Goal: Task Accomplishment & Management: Complete application form

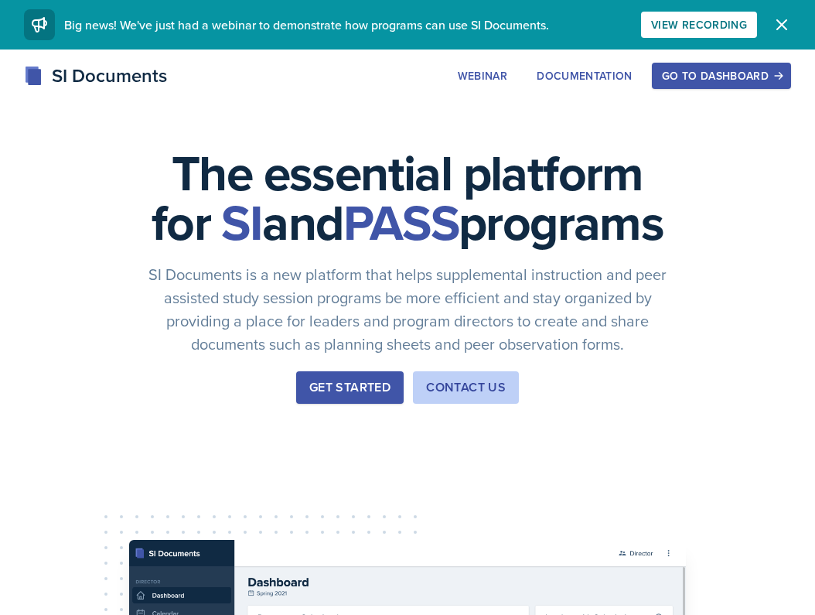
click at [697, 72] on div "Go to Dashboard" at bounding box center [721, 76] width 119 height 12
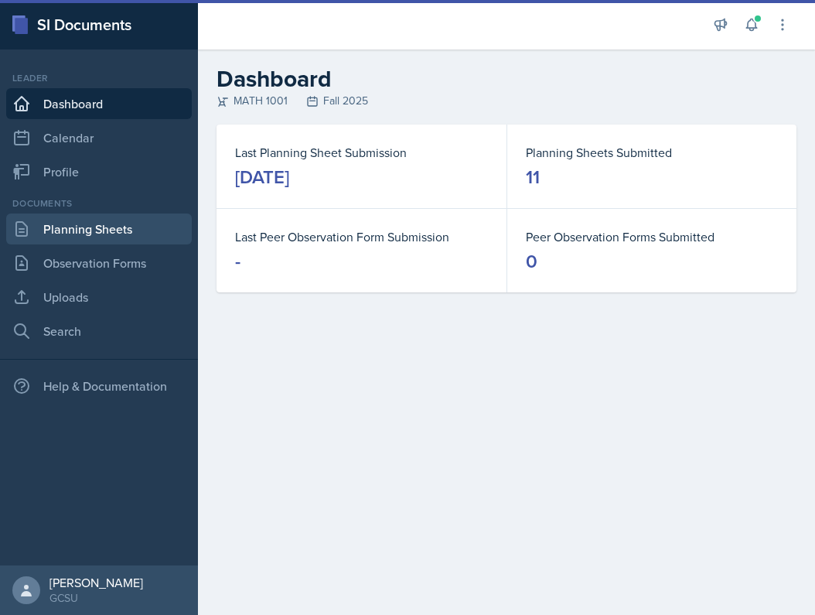
click at [76, 227] on link "Planning Sheets" at bounding box center [99, 228] width 186 height 31
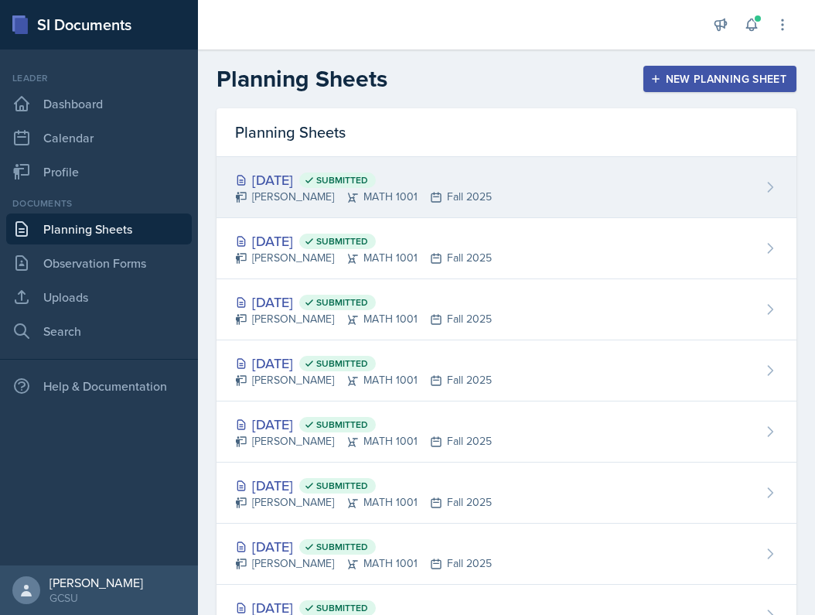
click at [356, 186] on span "Submitted" at bounding box center [337, 179] width 77 height 15
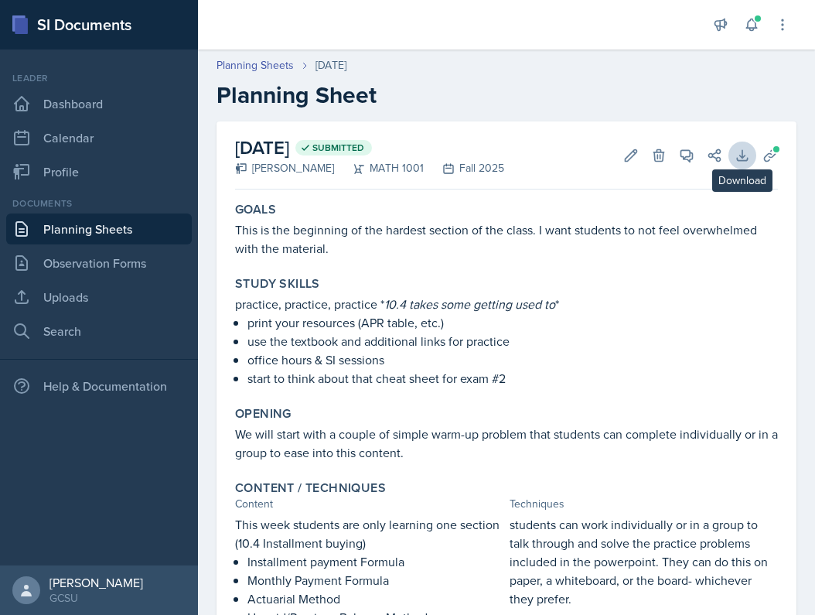
click at [747, 158] on icon at bounding box center [742, 155] width 10 height 10
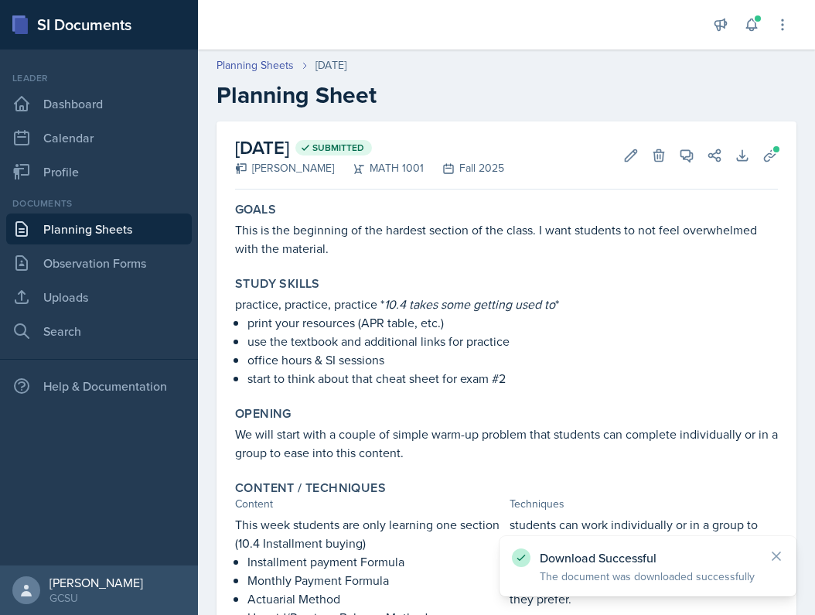
click at [122, 227] on link "Planning Sheets" at bounding box center [99, 228] width 186 height 31
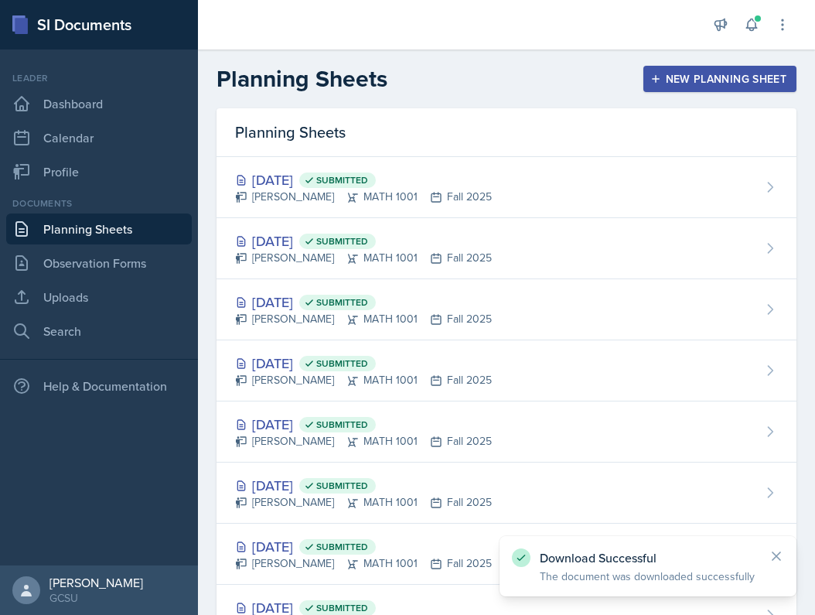
click at [701, 77] on div "New Planning Sheet" at bounding box center [719, 79] width 133 height 12
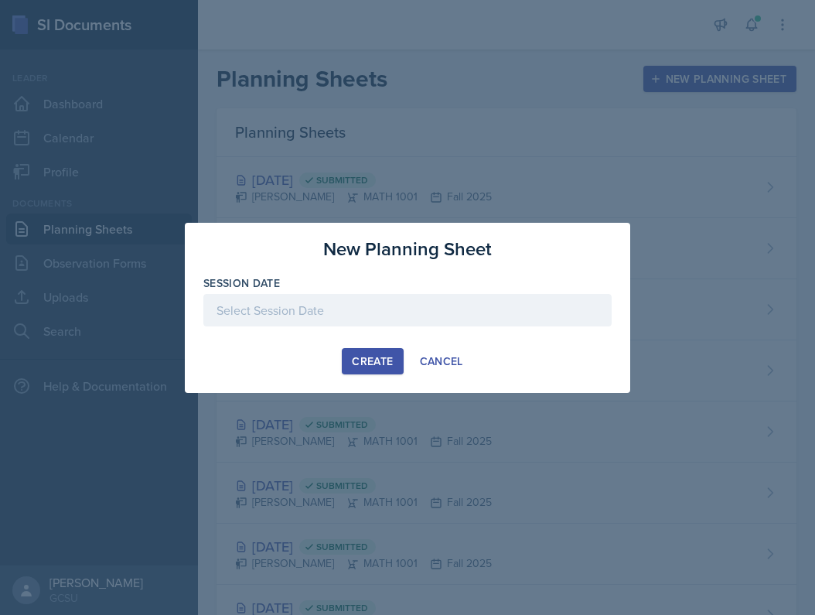
click at [315, 312] on div at bounding box center [407, 310] width 408 height 32
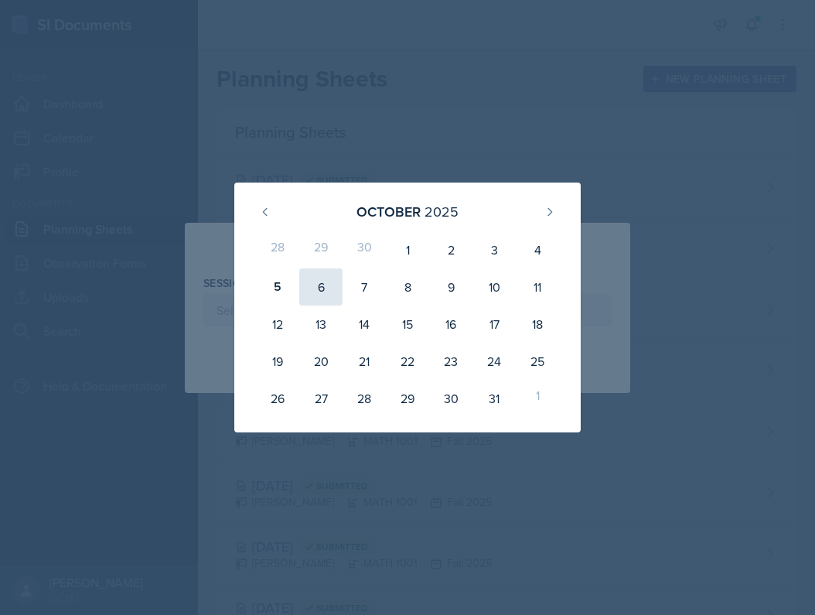
click at [321, 294] on div "6" at bounding box center [320, 286] width 43 height 37
type input "[DATE]"
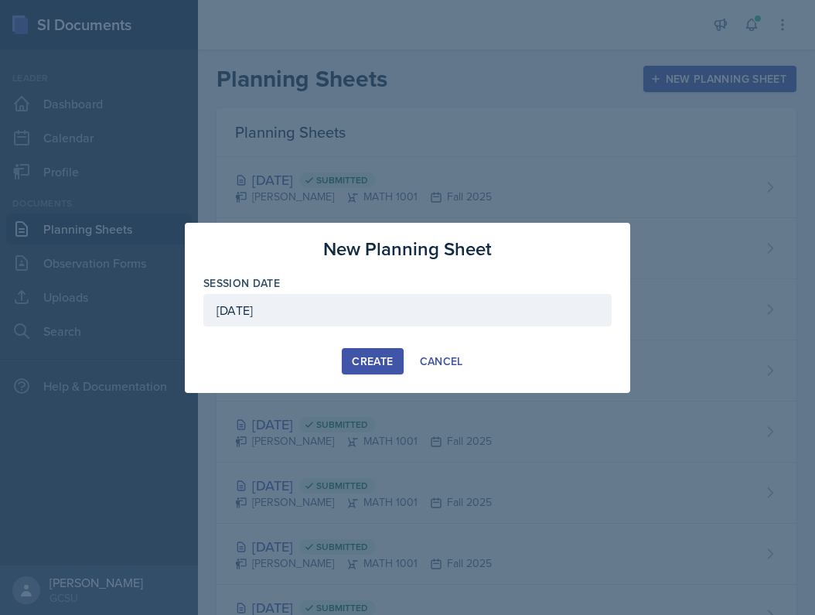
click at [360, 367] on div "Create" at bounding box center [372, 361] width 41 height 12
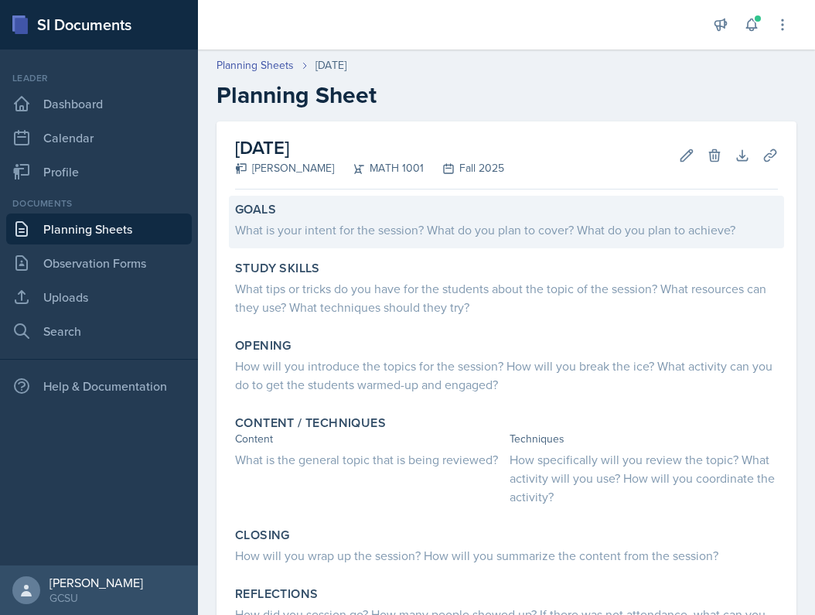
click at [312, 215] on div "Goals" at bounding box center [506, 209] width 543 height 15
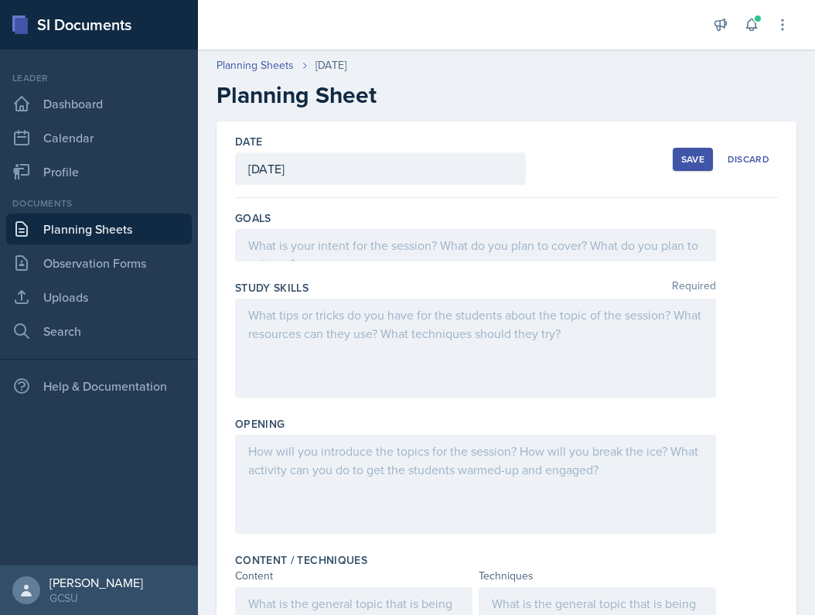
click at [310, 245] on div at bounding box center [475, 245] width 481 height 32
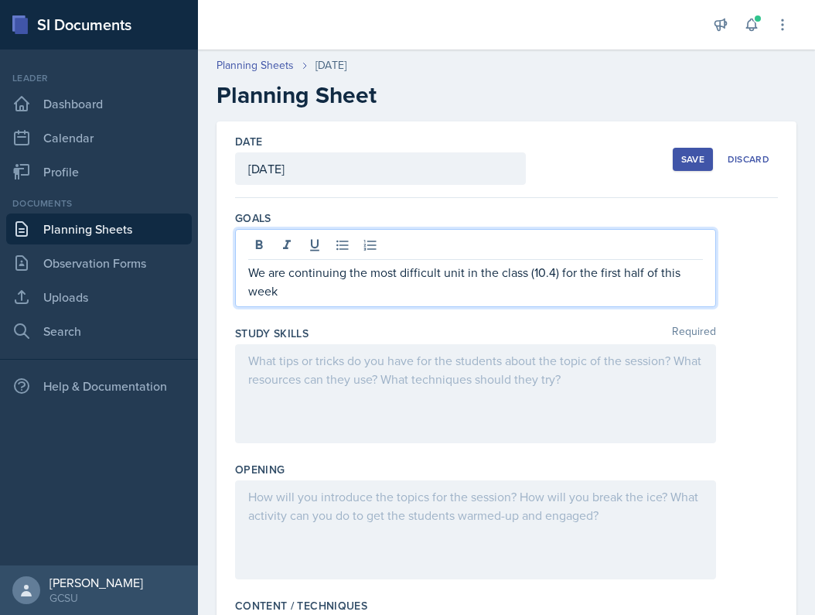
click at [349, 273] on p "We are continuing the most difficult unit in the class (10.4) for the first hal…" at bounding box center [475, 281] width 455 height 37
click at [428, 302] on div "We are continuing to work on the most difficult unit in the class (10.4) for th…" at bounding box center [475, 268] width 481 height 78
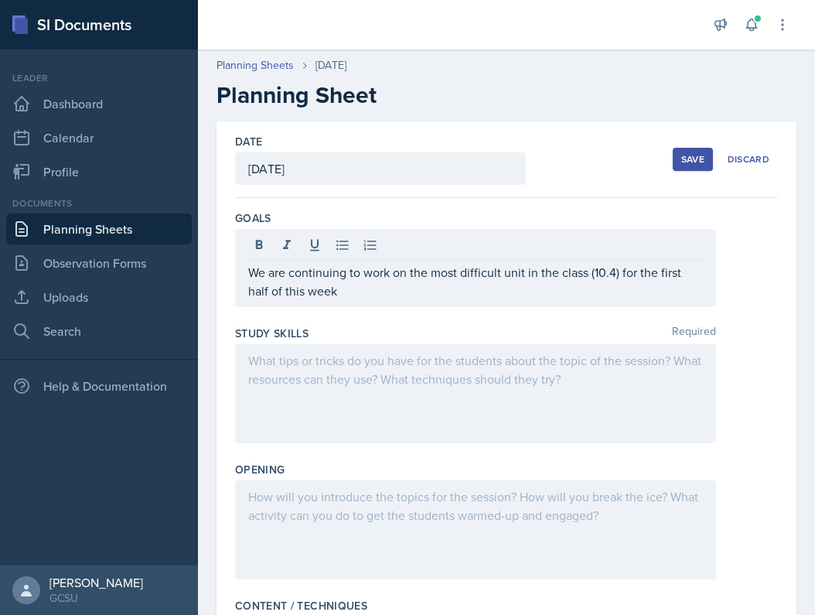
click at [363, 301] on div "We are continuing to work on the most difficult unit in the class (10.4) for th…" at bounding box center [475, 268] width 481 height 78
click at [319, 301] on div "We are continuing to work on the most difficult unit in the class (10.4) for th…" at bounding box center [475, 268] width 481 height 78
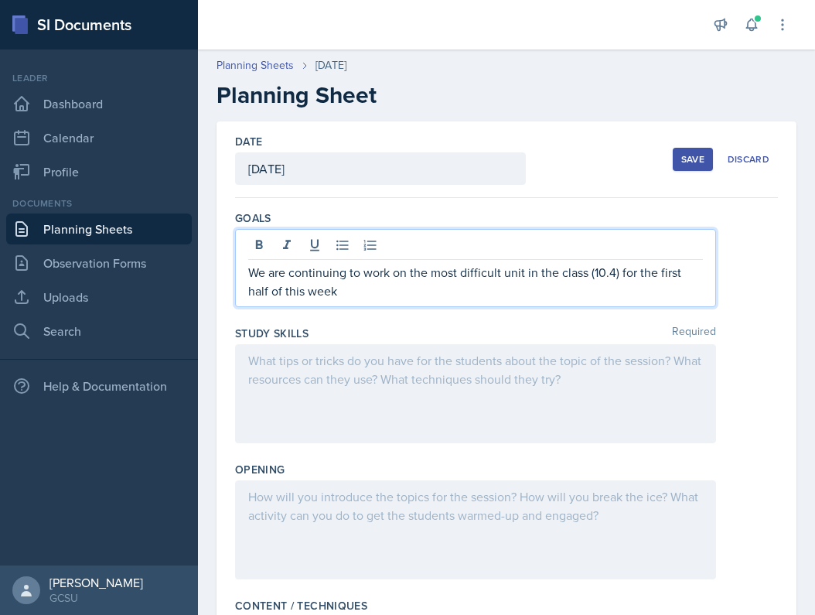
click at [319, 298] on p "We are continuing to work on the most difficult unit in the class (10.4) for th…" at bounding box center [475, 281] width 455 height 37
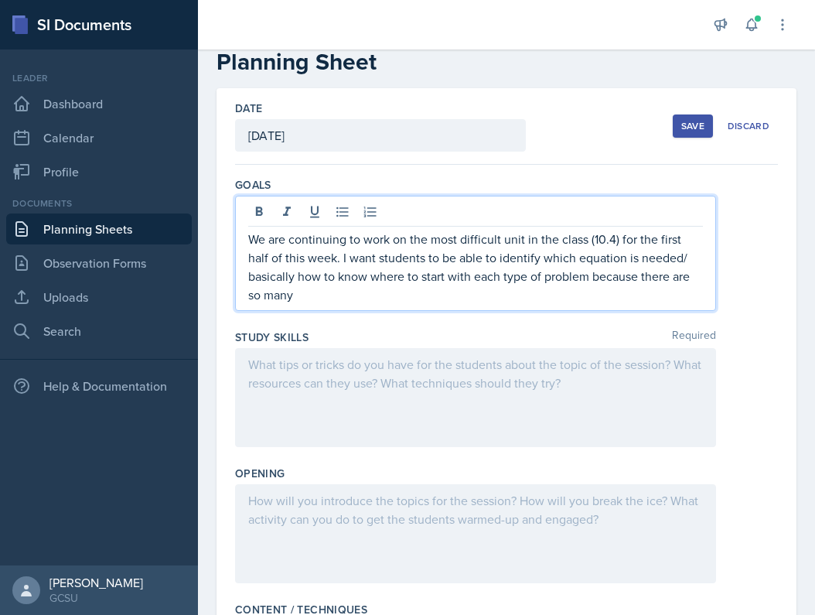
scroll to position [40, 0]
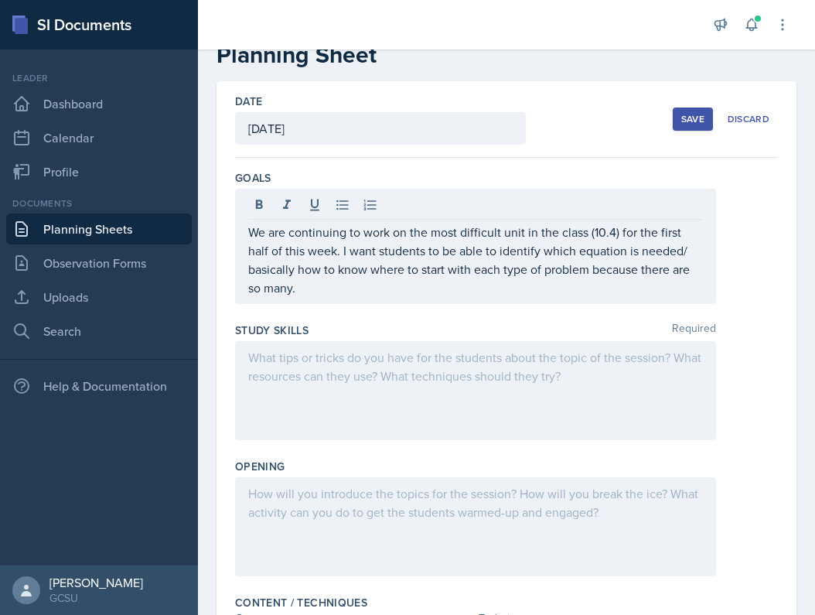
click at [410, 401] on div at bounding box center [475, 390] width 481 height 99
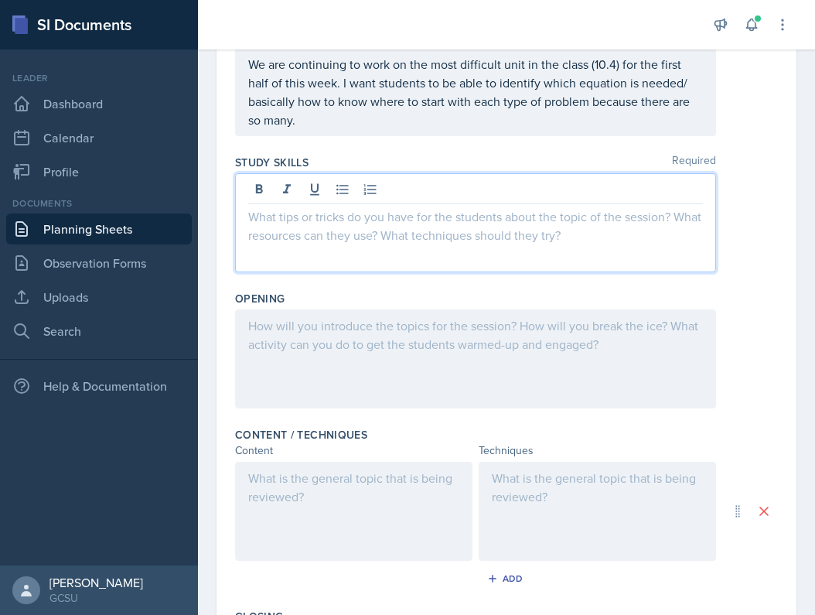
scroll to position [182, 0]
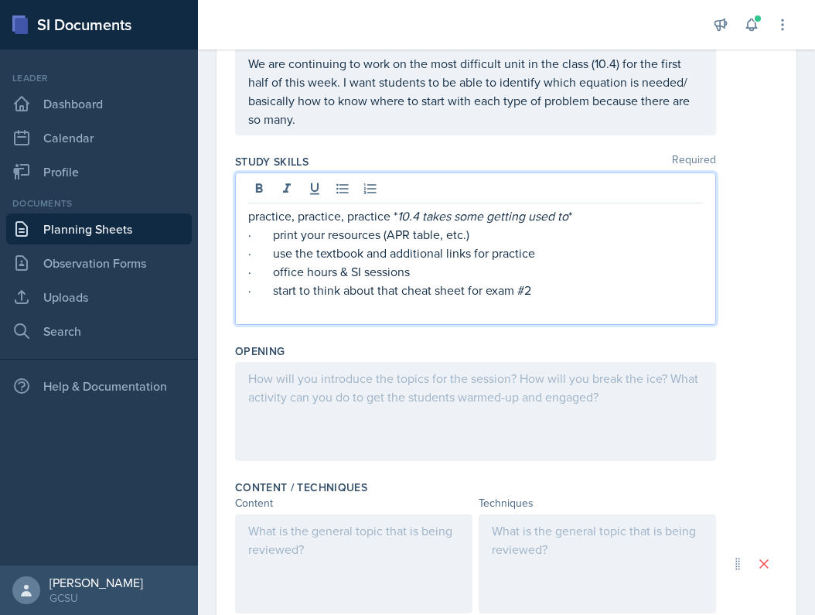
click at [389, 215] on p "practice, practice, practice * 10.4 takes some getting used to *" at bounding box center [475, 215] width 455 height 19
drag, startPoint x: 390, startPoint y: 213, endPoint x: 235, endPoint y: 210, distance: 154.7
click at [231, 210] on div "Date [DATE] [DATE] 28 29 30 1 2 3 4 5 6 7 8 9 10 11 12 13 14 15 16 17 18 19 20 …" at bounding box center [506, 440] width 580 height 1000
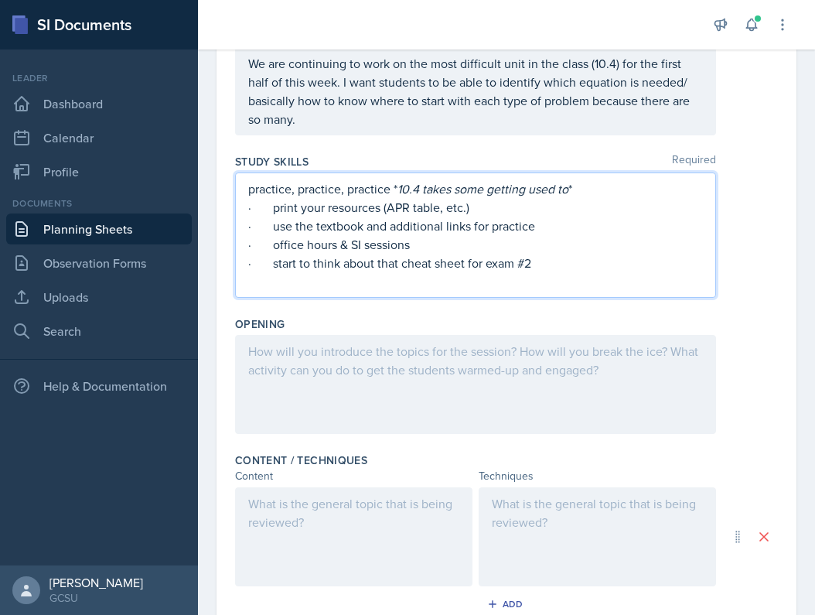
click at [279, 196] on p "practice, practice, practice * 10.4 takes some getting used to *" at bounding box center [475, 188] width 455 height 19
click at [351, 264] on p "· start to think about that cheat sheet for exam #2" at bounding box center [475, 263] width 455 height 19
click at [475, 215] on p "· print your resources (APR table, etc.)" at bounding box center [475, 207] width 455 height 19
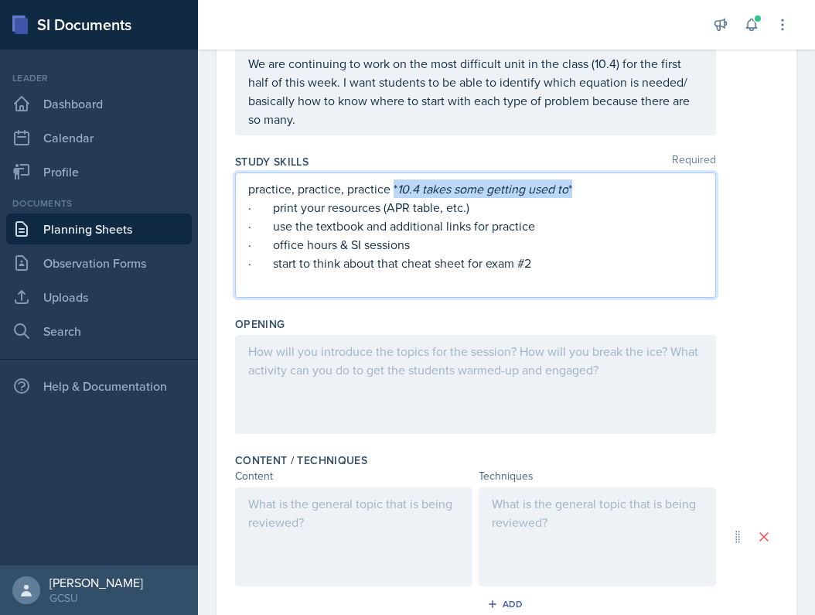
drag, startPoint x: 394, startPoint y: 190, endPoint x: 609, endPoint y: 189, distance: 215.7
click at [610, 190] on p "practice, practice, practice * 10.4 takes some getting used to *" at bounding box center [475, 188] width 455 height 19
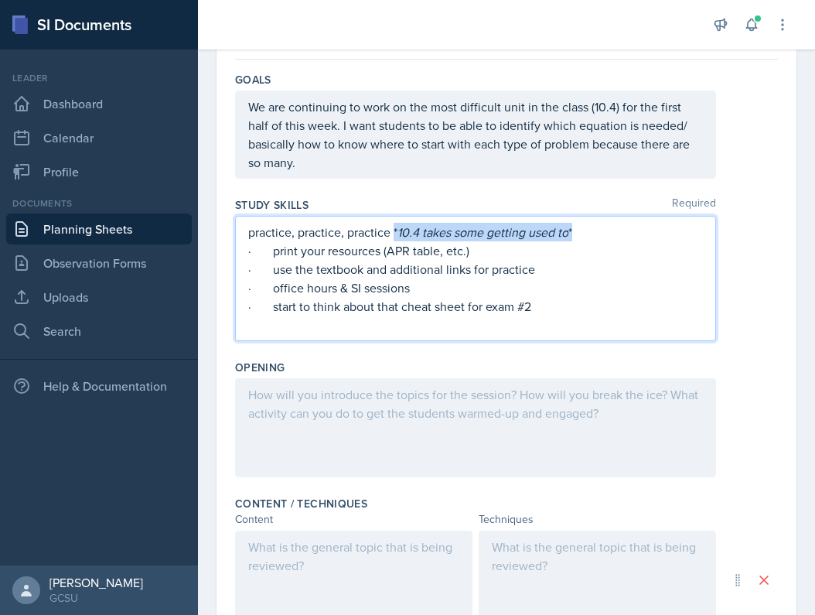
scroll to position [138, 0]
click at [456, 291] on p "· office hours & SI sessions" at bounding box center [475, 288] width 455 height 19
click at [442, 339] on div "practice, practice, practice · print your resources (APR table, etc.) · use the…" at bounding box center [475, 278] width 481 height 125
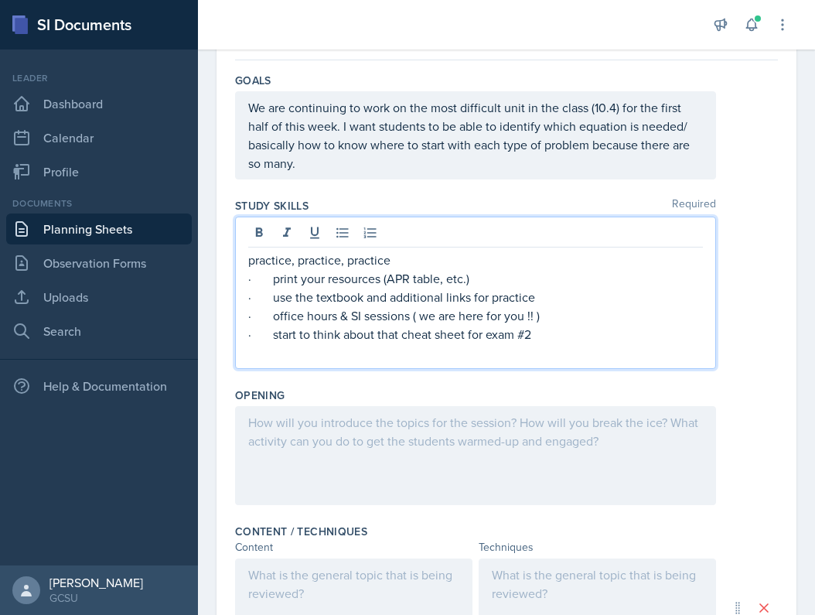
click at [537, 342] on p "· start to think about that cheat sheet for exam #2" at bounding box center [475, 334] width 455 height 19
drag, startPoint x: 540, startPoint y: 339, endPoint x: 275, endPoint y: 339, distance: 265.2
click at [274, 339] on p "· start to think about that cheat sheet for exam #2" at bounding box center [475, 334] width 455 height 19
click at [488, 444] on div at bounding box center [475, 455] width 481 height 99
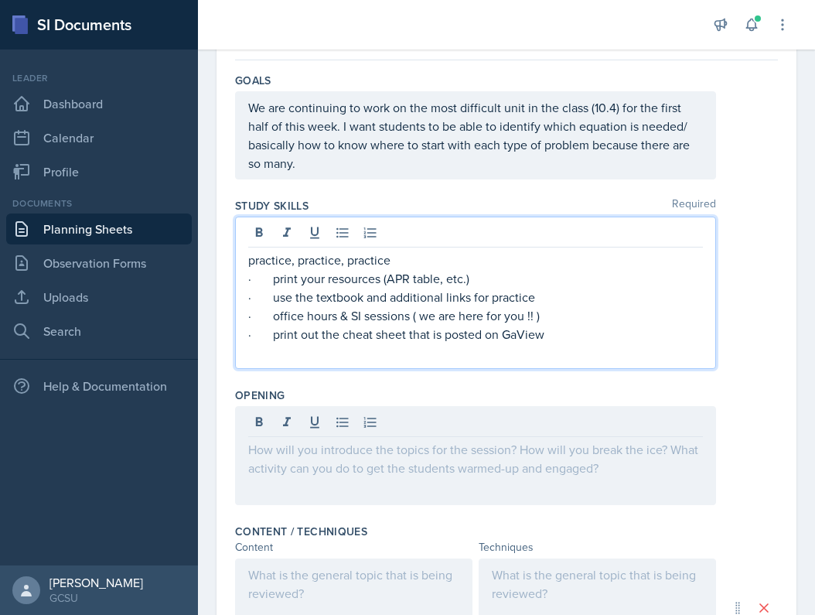
click at [271, 251] on div "practice, practice, practice · print your resources (APR table, etc.) · use the…" at bounding box center [475, 306] width 455 height 111
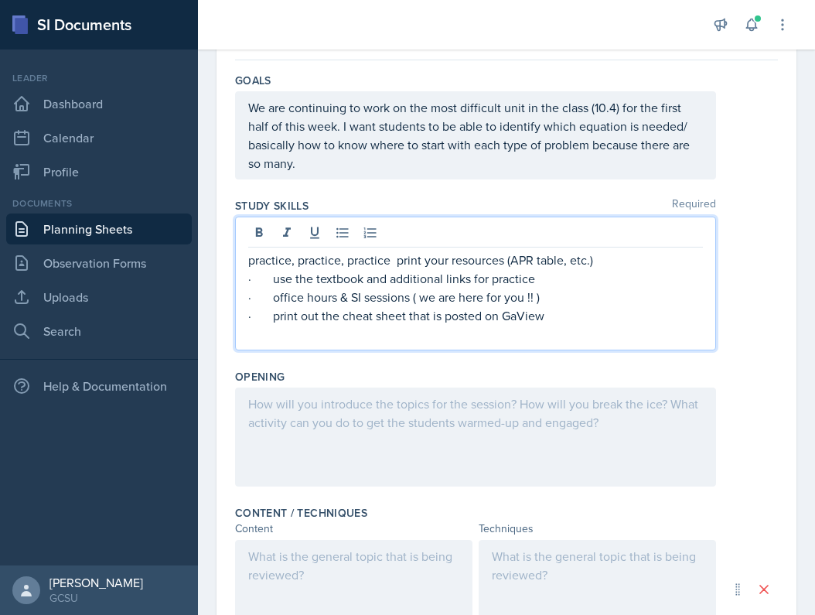
click at [272, 255] on p "practice, practice, practice print your resources (APR table, etc.)" at bounding box center [475, 260] width 455 height 19
click at [401, 264] on p "practice, practice, practice print your resources (APR table, etc.)" at bounding box center [475, 260] width 455 height 19
click at [397, 264] on p "practice, practice, practice print your resources (APR table, etc.)" at bounding box center [475, 260] width 455 height 19
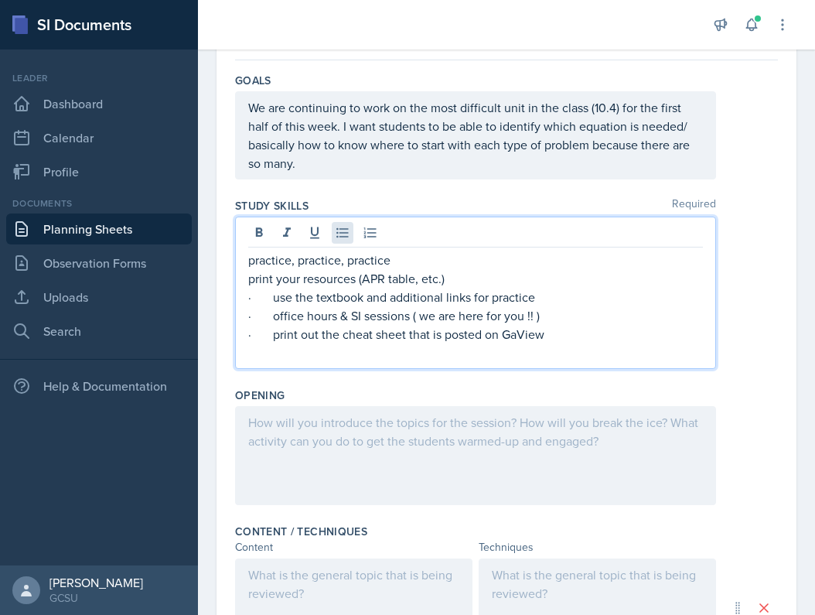
click at [335, 234] on icon at bounding box center [342, 232] width 15 height 15
click at [271, 299] on p "· use the textbook and additional links for practice" at bounding box center [475, 297] width 455 height 19
click at [253, 316] on p "· office hours & SI sessions ( we are here for you !! )" at bounding box center [475, 315] width 455 height 19
click at [279, 319] on p "office hours & SI sessions ( we are here for you !! )" at bounding box center [482, 315] width 442 height 19
click at [259, 338] on p "· print out the cheat sheet that is posted on GaView" at bounding box center [475, 334] width 455 height 19
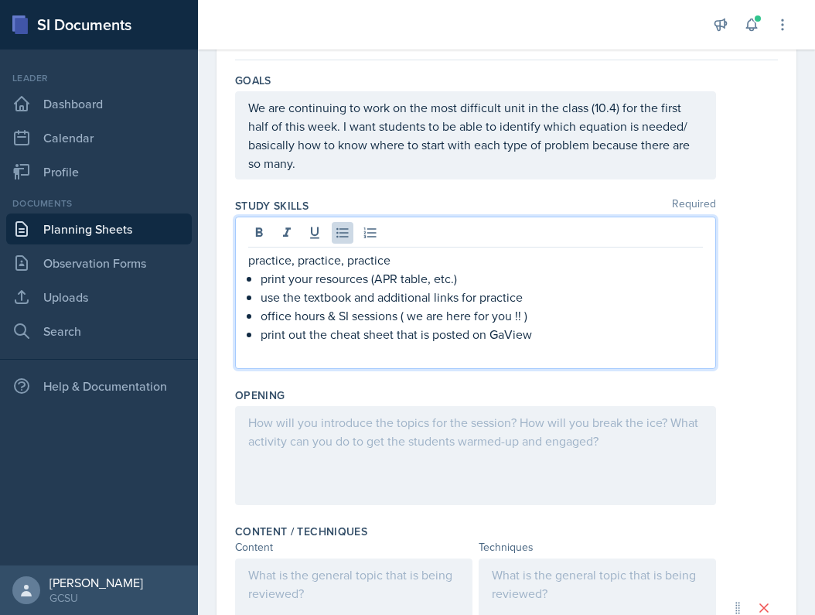
click at [266, 298] on p "use the textbook and additional links for practice" at bounding box center [482, 297] width 442 height 19
click at [264, 317] on p "office hours & SI sessions ( we are here for you !! )" at bounding box center [482, 315] width 442 height 19
click at [294, 260] on p "practice, practice, practice" at bounding box center [475, 260] width 455 height 19
click at [294, 259] on p "practice, practice, practice" at bounding box center [475, 260] width 455 height 19
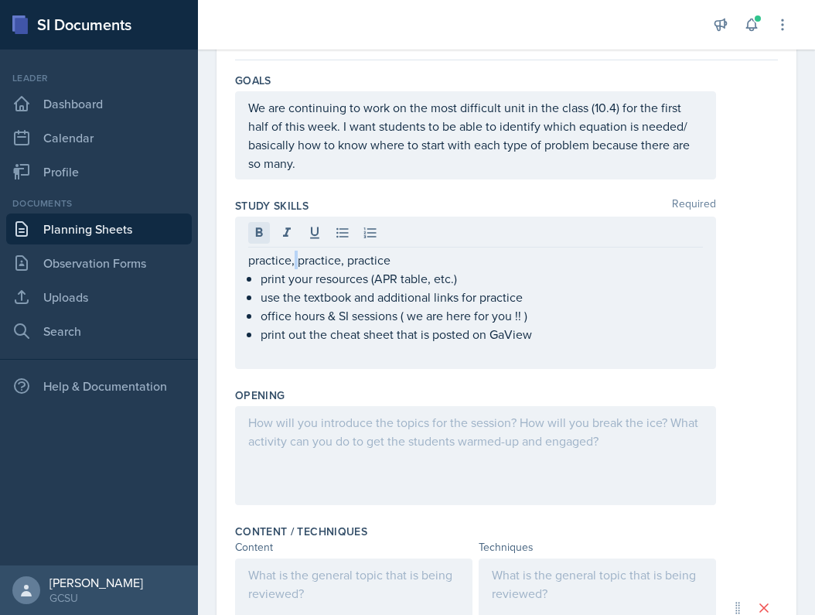
click at [264, 237] on icon at bounding box center [258, 232] width 15 height 15
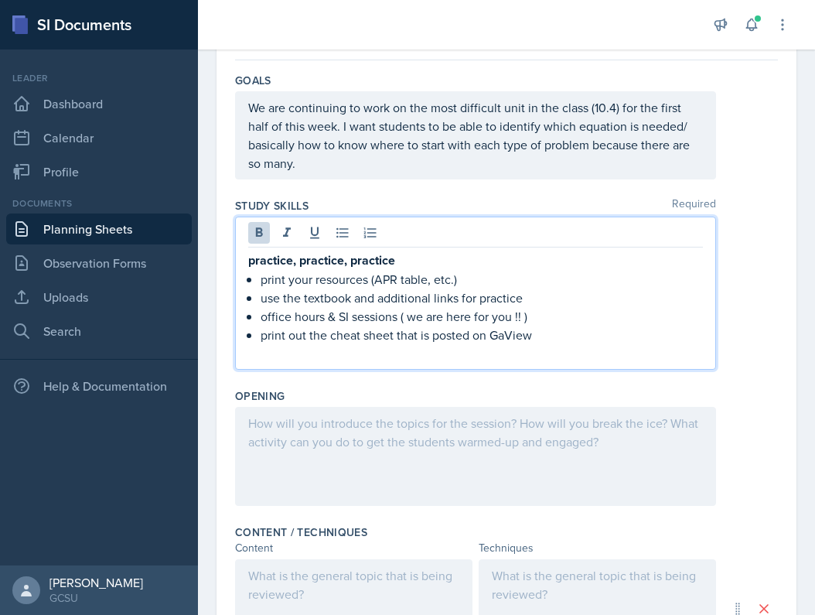
click at [338, 351] on p at bounding box center [475, 353] width 455 height 19
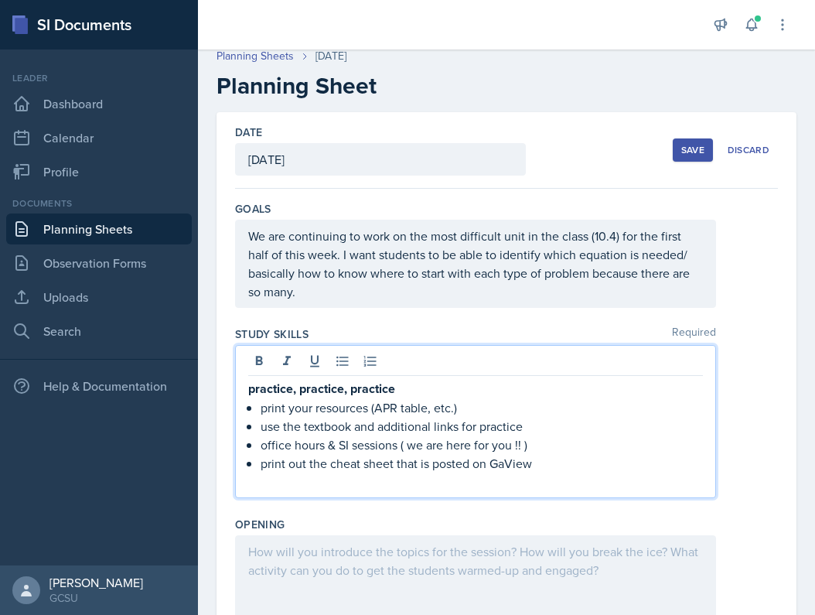
scroll to position [13, 0]
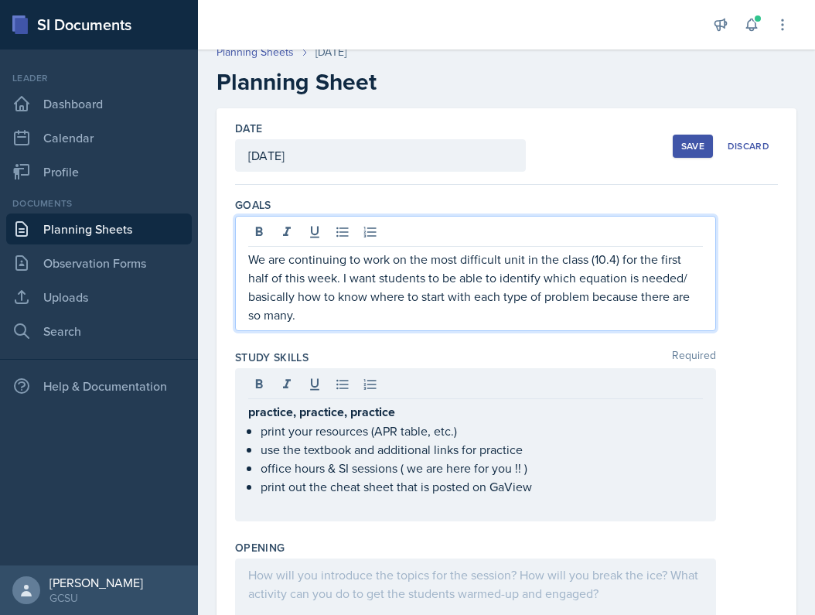
click at [334, 290] on p "We are continuing to work on the most difficult unit in the class (10.4) for th…" at bounding box center [475, 287] width 455 height 74
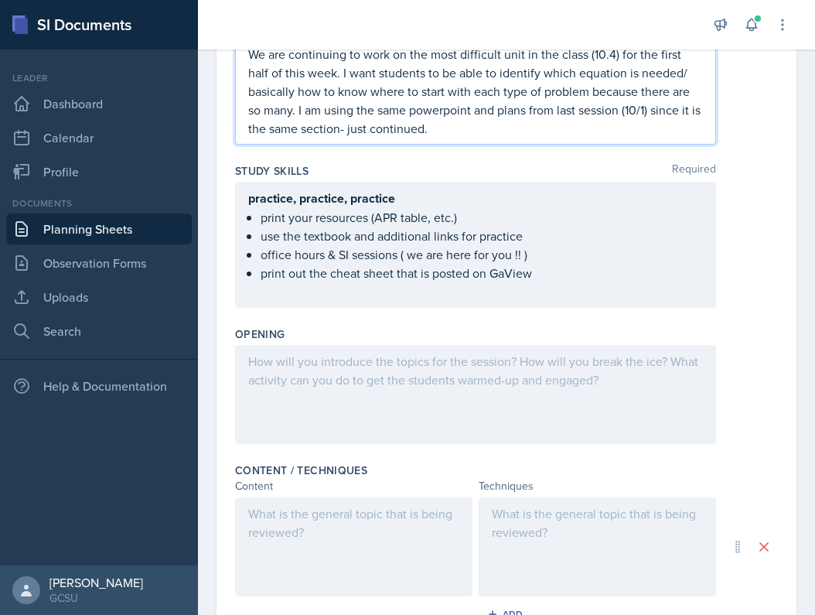
scroll to position [221, 0]
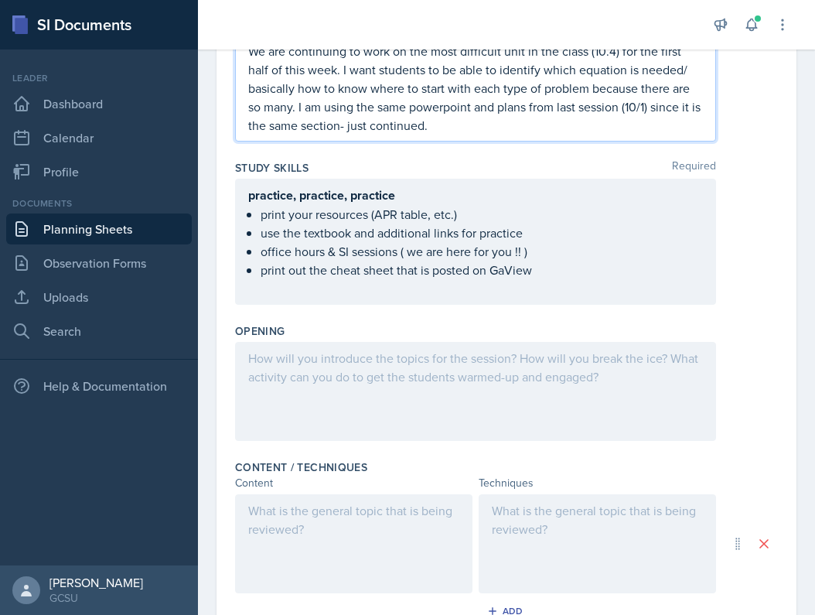
click at [411, 402] on div at bounding box center [475, 391] width 481 height 99
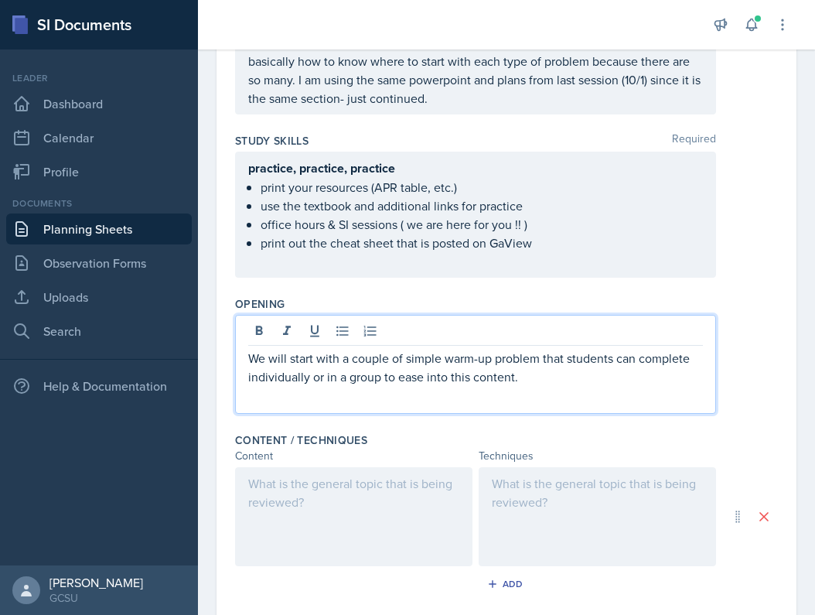
click at [302, 480] on div at bounding box center [353, 516] width 237 height 99
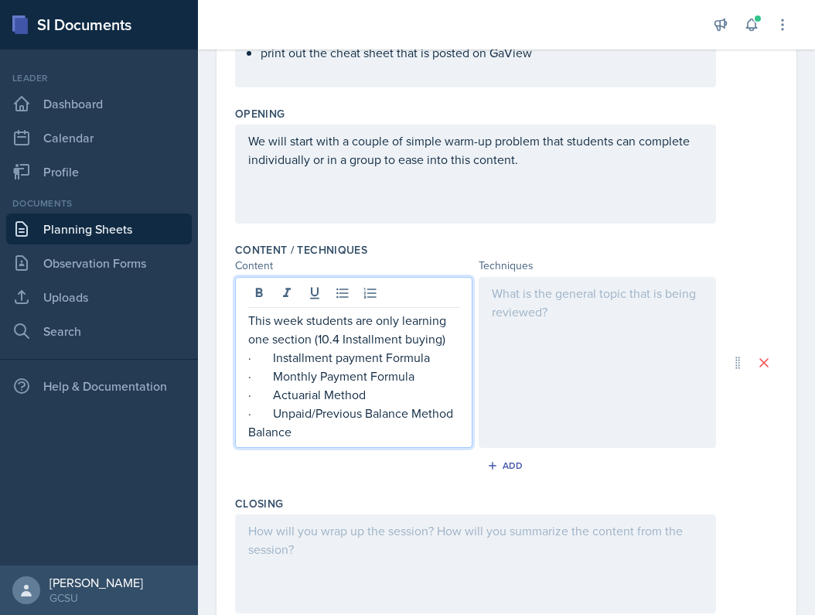
scroll to position [413, 0]
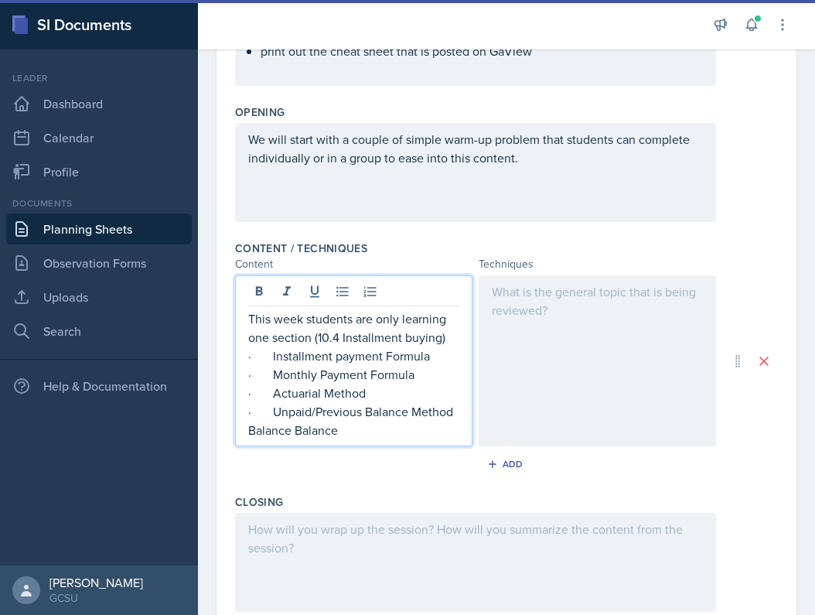
drag, startPoint x: 366, startPoint y: 431, endPoint x: 238, endPoint y: 428, distance: 128.4
click at [239, 430] on div "This week students are only learning one section (10.4 Installment buying) · In…" at bounding box center [353, 360] width 237 height 171
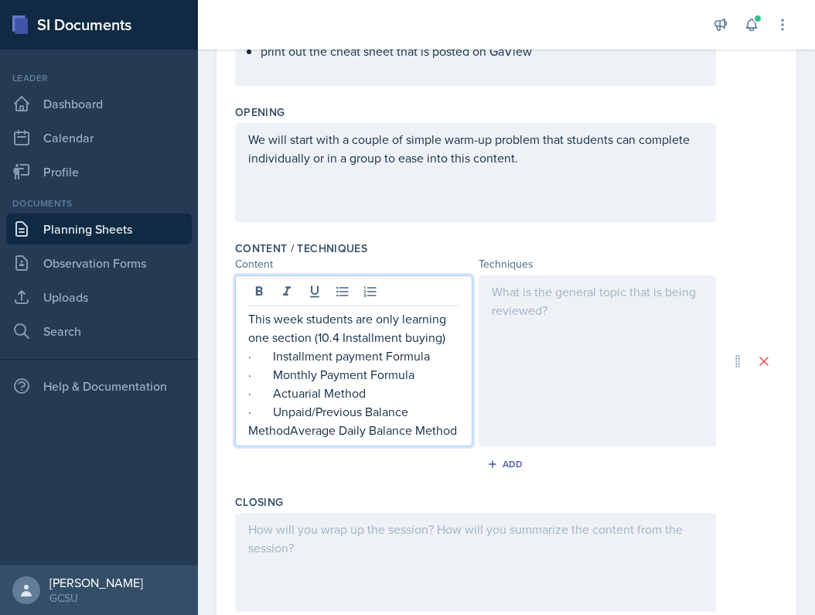
click at [292, 434] on p "· Unpaid/Previous Balance MethodAverage Daily Balance Method" at bounding box center [353, 420] width 211 height 37
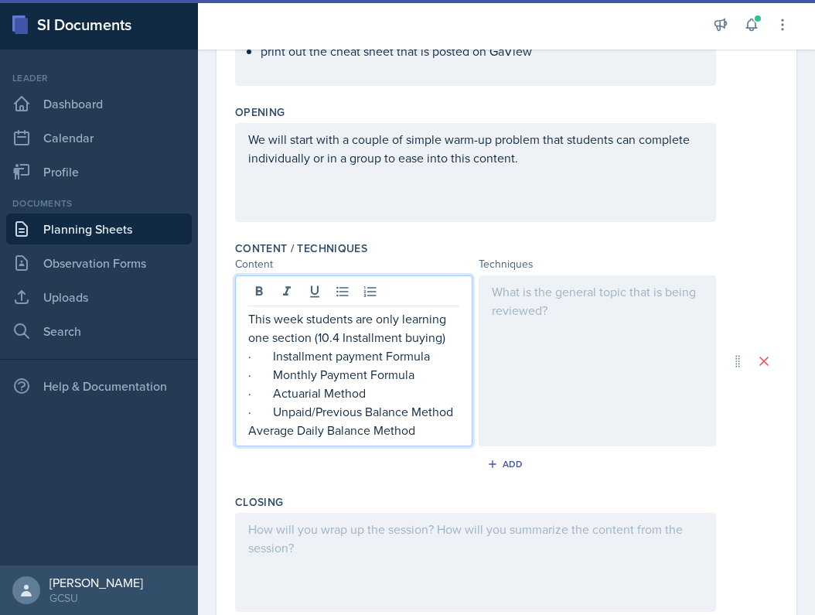
click at [273, 354] on p "· Installment payment Formula" at bounding box center [353, 355] width 211 height 19
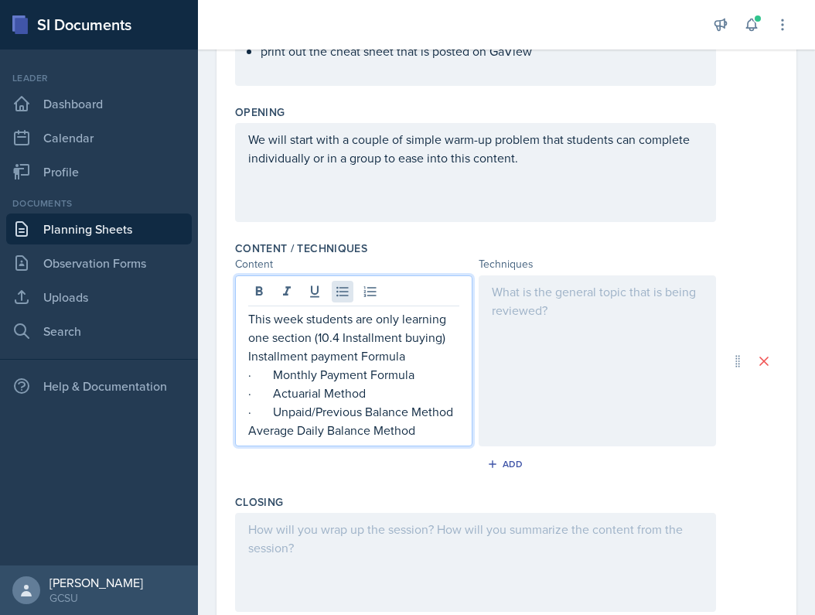
click at [346, 292] on icon at bounding box center [342, 291] width 15 height 15
drag, startPoint x: 274, startPoint y: 377, endPoint x: 228, endPoint y: 373, distance: 46.6
click at [227, 374] on div "Date [DATE] [DATE] 28 29 30 1 2 3 4 5 6 7 8 9 10 11 12 13 14 15 16 17 18 19 20 …" at bounding box center [506, 241] width 580 height 1064
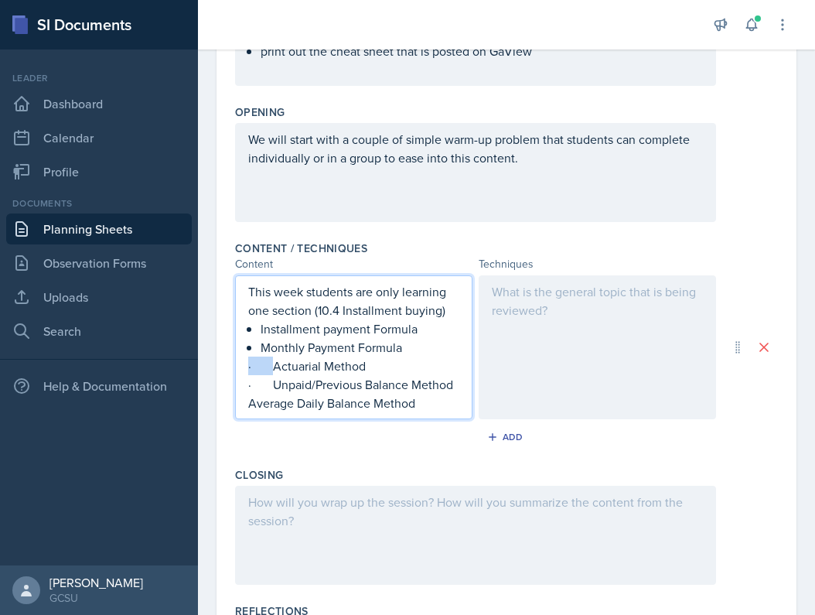
drag, startPoint x: 274, startPoint y: 366, endPoint x: 179, endPoint y: 366, distance: 95.1
click at [181, 366] on div "SI Documents Leader Dashboard Calendar Profile Documents Planning Sheets Observ…" at bounding box center [407, 307] width 815 height 615
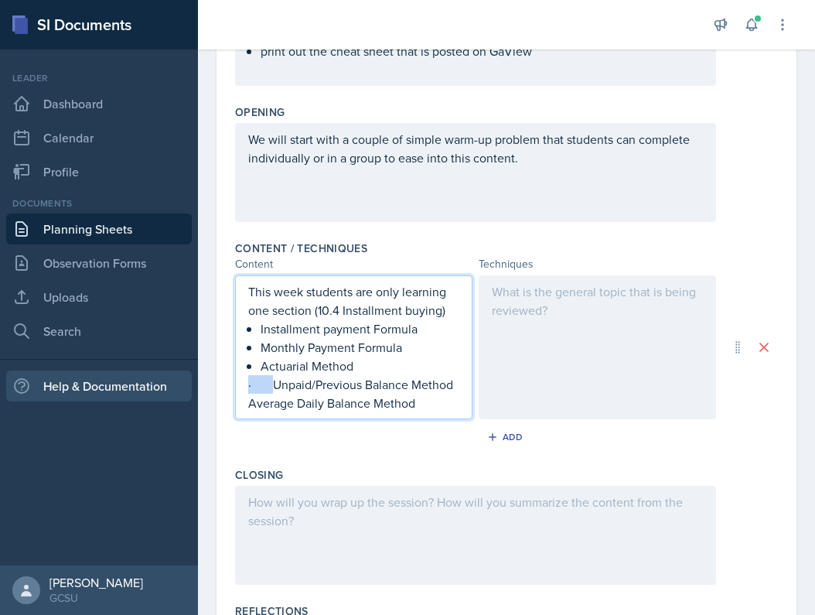
drag, startPoint x: 272, startPoint y: 386, endPoint x: 159, endPoint y: 386, distance: 113.7
click at [159, 386] on div "SI Documents Leader Dashboard Calendar Profile Documents Planning Sheets Observ…" at bounding box center [407, 307] width 815 height 615
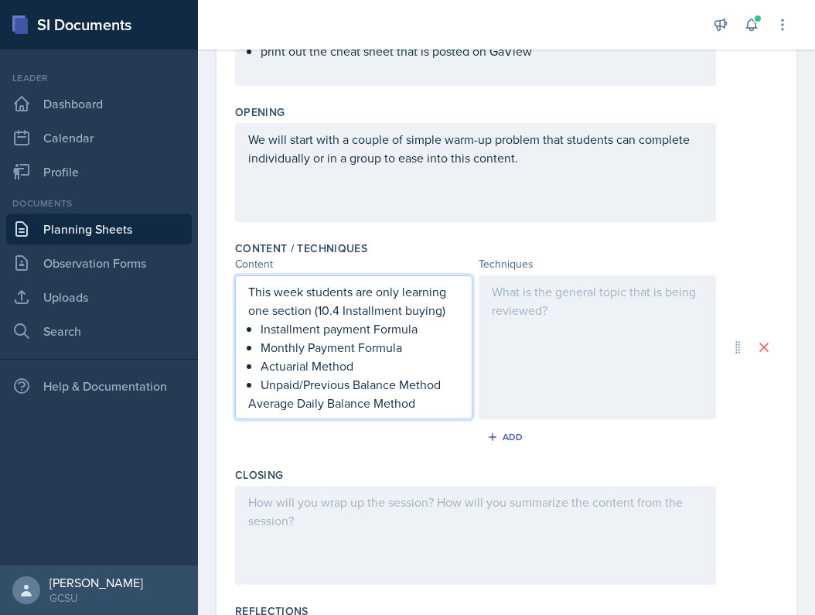
click at [251, 406] on p "Average Daily Balance Method" at bounding box center [353, 403] width 211 height 19
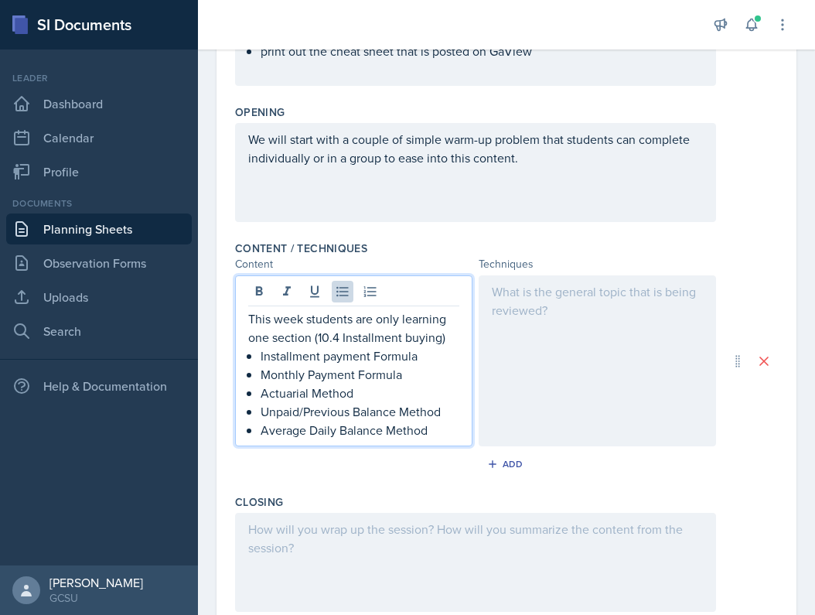
click at [517, 370] on div at bounding box center [597, 360] width 237 height 171
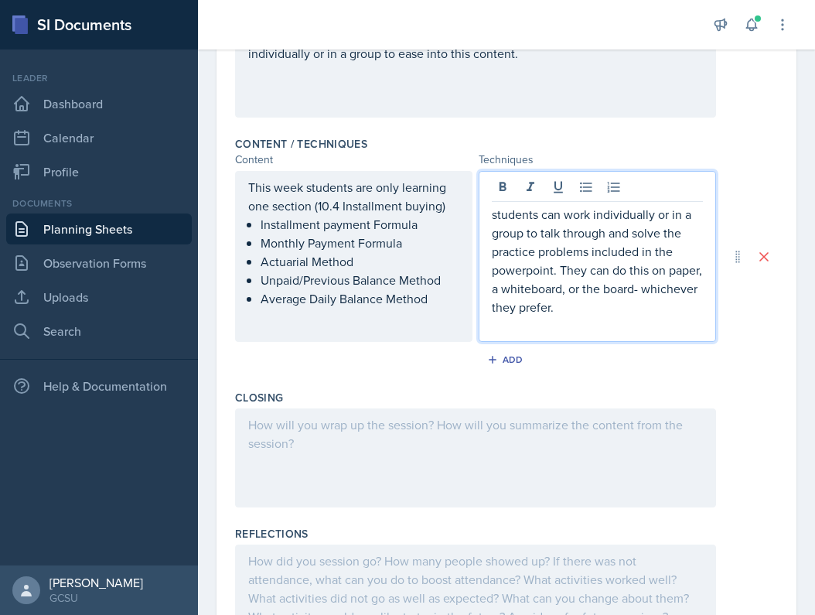
scroll to position [539, 0]
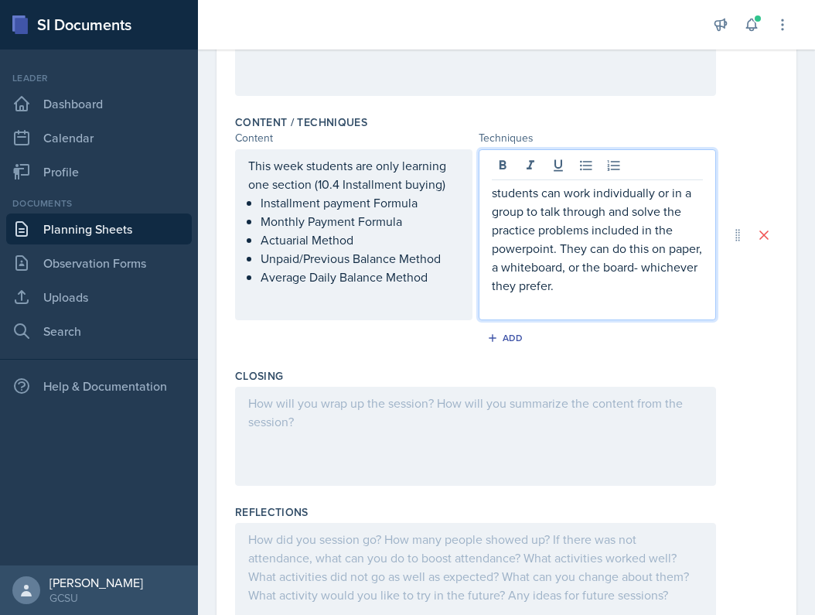
click at [314, 414] on div at bounding box center [475, 436] width 481 height 99
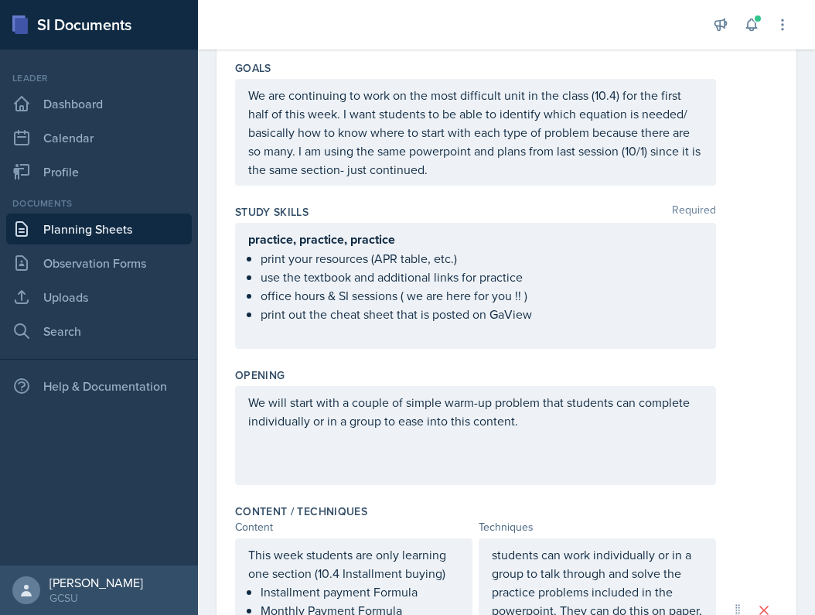
scroll to position [137, 0]
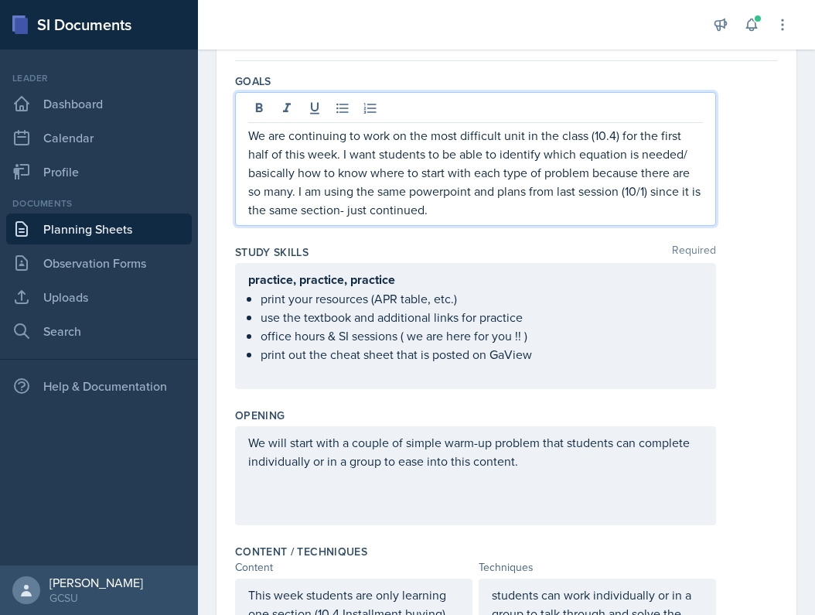
click at [479, 187] on p "We are continuing to work on the most difficult unit in the class (10.4) for th…" at bounding box center [475, 172] width 455 height 93
click at [472, 206] on p "We are continuing to work on the most difficult unit in the class (10.4) for th…" at bounding box center [475, 172] width 455 height 93
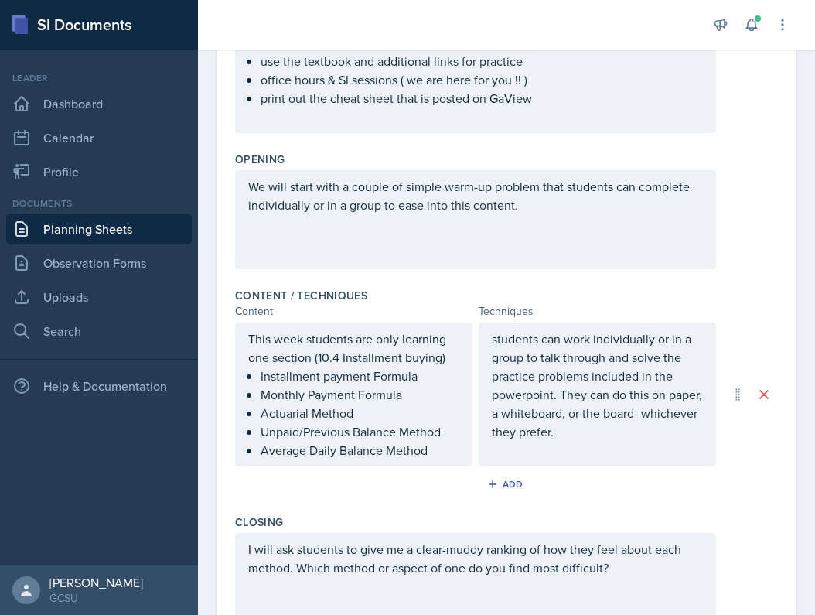
scroll to position [465, 0]
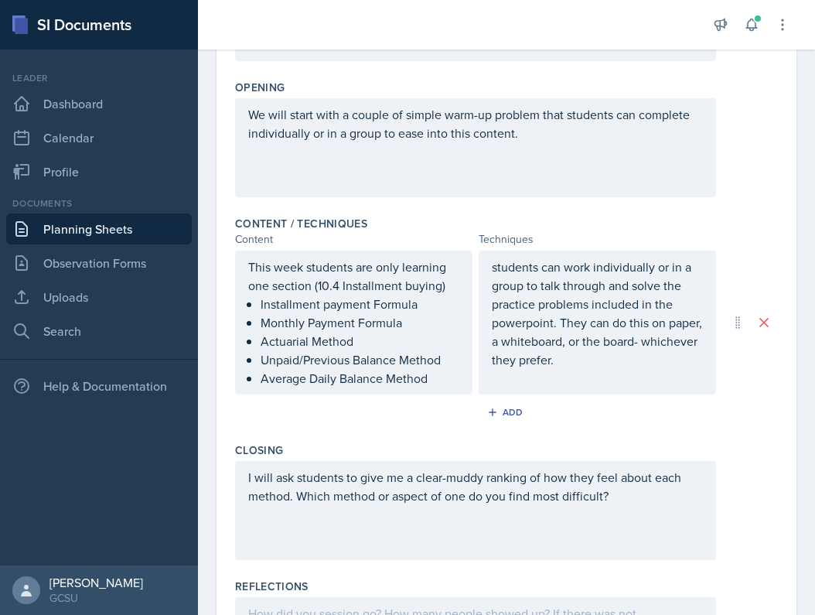
click at [581, 366] on p "students can work individually or in a group to talk through and solve the prac…" at bounding box center [597, 312] width 211 height 111
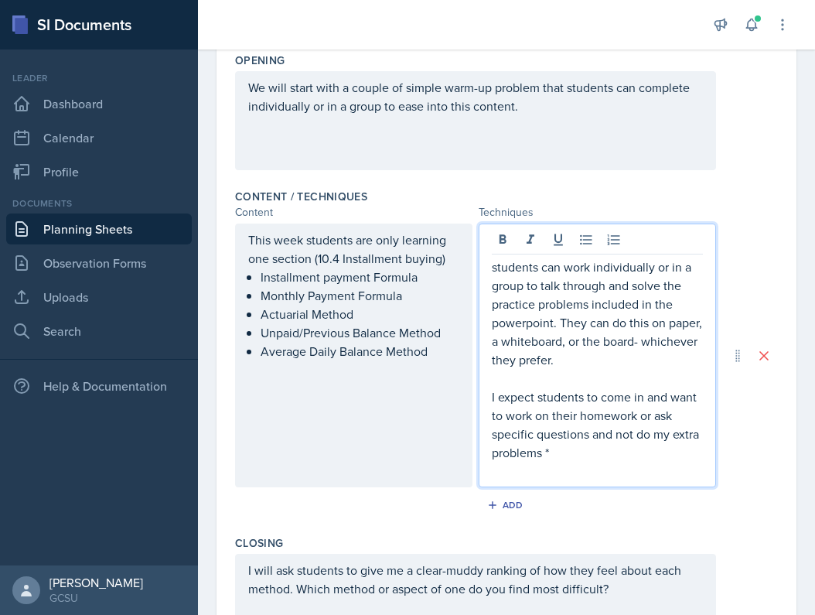
click at [493, 392] on p "I expect students to come in and want to work on their homework or ask specific…" at bounding box center [597, 424] width 211 height 74
click at [623, 466] on p at bounding box center [597, 471] width 211 height 19
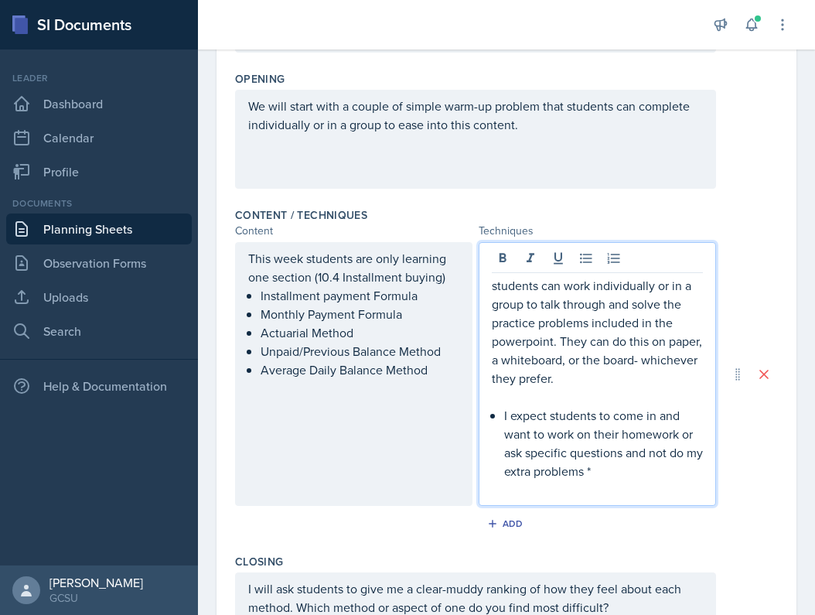
scroll to position [445, 0]
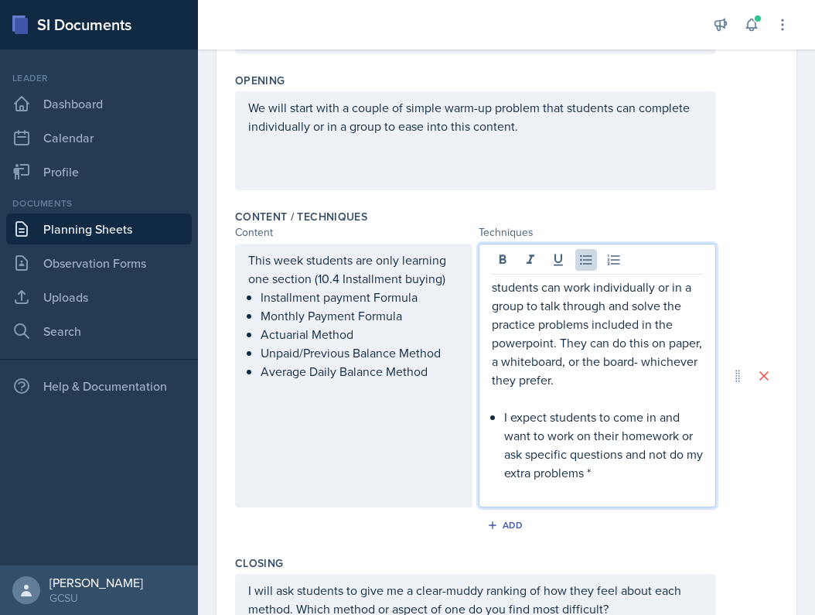
drag, startPoint x: 497, startPoint y: 419, endPoint x: 476, endPoint y: 417, distance: 21.8
click at [476, 417] on div "This week students are only learning one section (10.4 Installment buying) Inst…" at bounding box center [475, 376] width 481 height 264
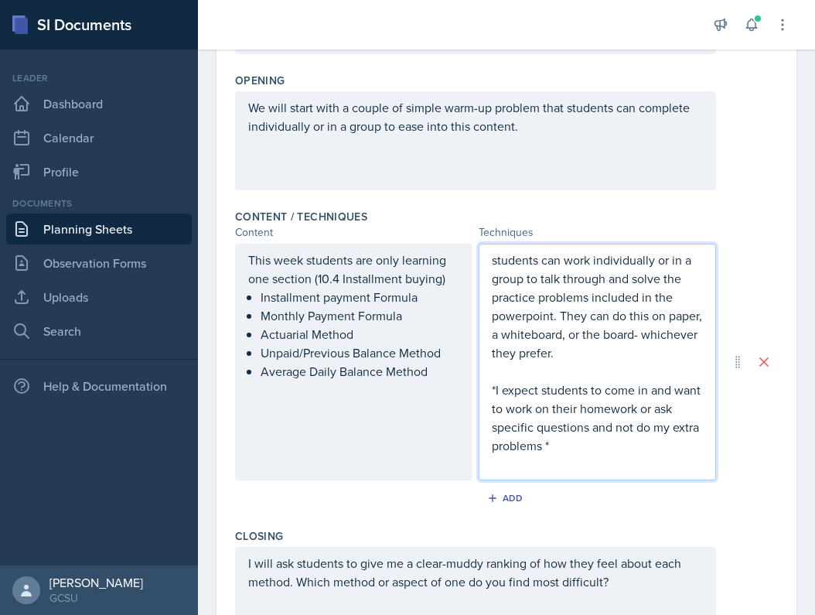
click at [590, 458] on p at bounding box center [597, 464] width 211 height 19
click at [577, 411] on p "*I expect students to come in and want to work on their homework or ask specifi…" at bounding box center [597, 417] width 211 height 74
click at [579, 404] on p "*I expect students to come in and want to work on their homework or ask specifi…" at bounding box center [597, 417] width 211 height 74
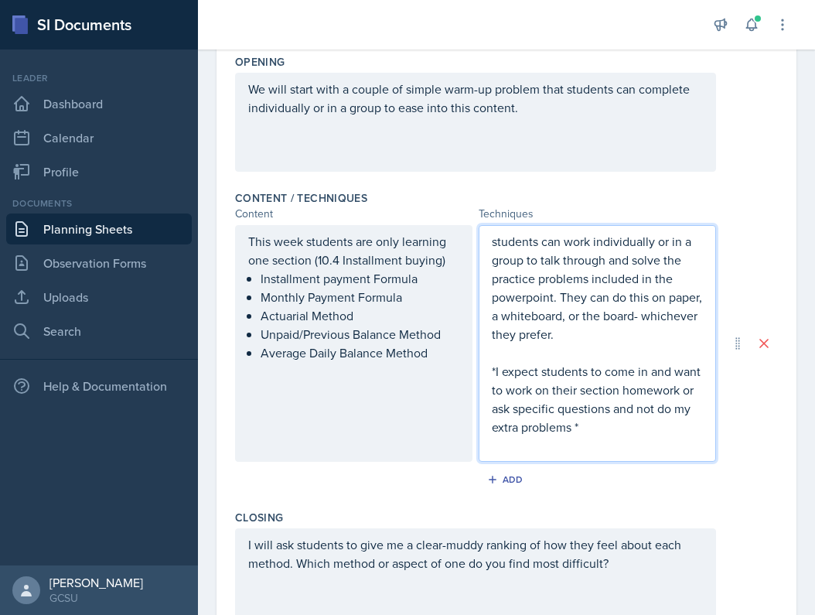
scroll to position [464, 0]
click at [663, 409] on p "*I expect students to come in and want to work on their section homework or ask…" at bounding box center [597, 398] width 211 height 74
click at [649, 429] on p "*I expect students to come in and want to work on their section homework or ask…" at bounding box center [597, 398] width 211 height 74
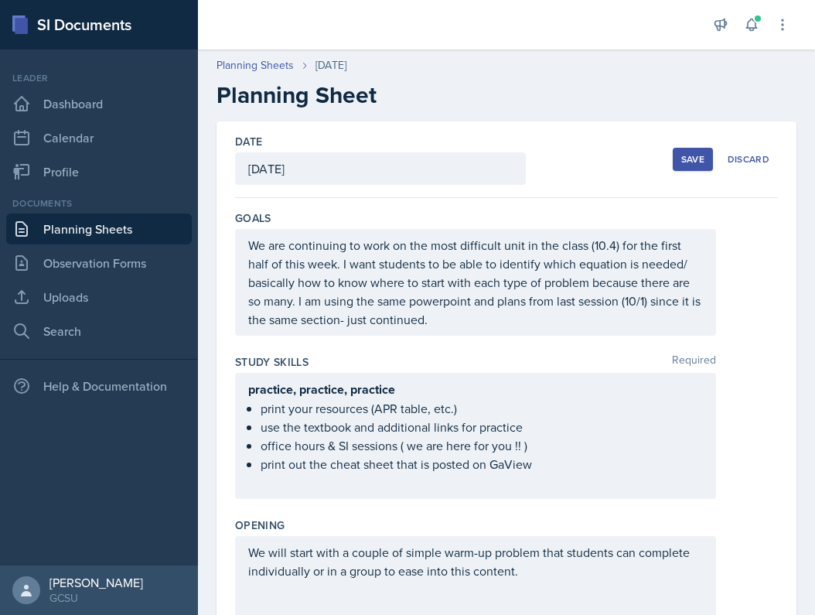
scroll to position [0, 0]
click at [690, 172] on div "Save Discard" at bounding box center [725, 159] width 105 height 36
click at [690, 159] on div "Save" at bounding box center [692, 159] width 23 height 12
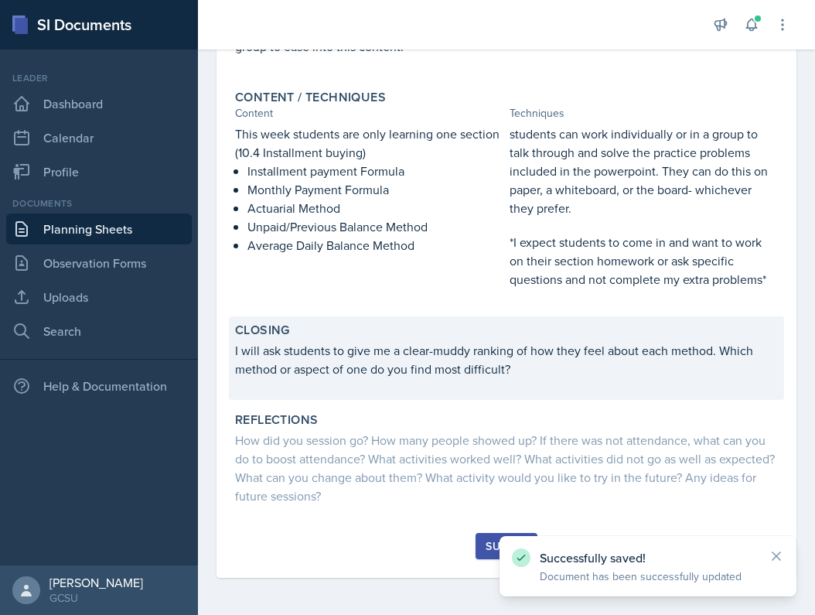
scroll to position [459, 0]
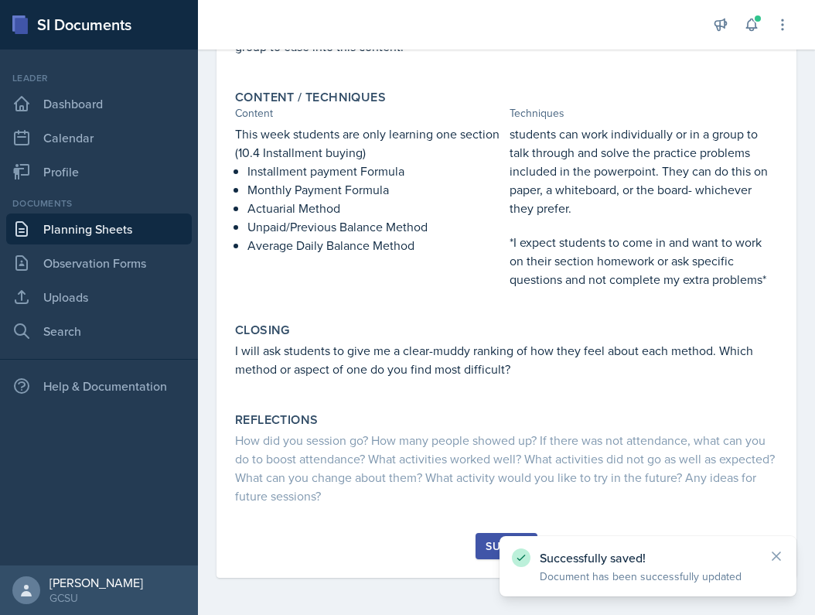
click at [778, 558] on icon at bounding box center [776, 556] width 8 height 8
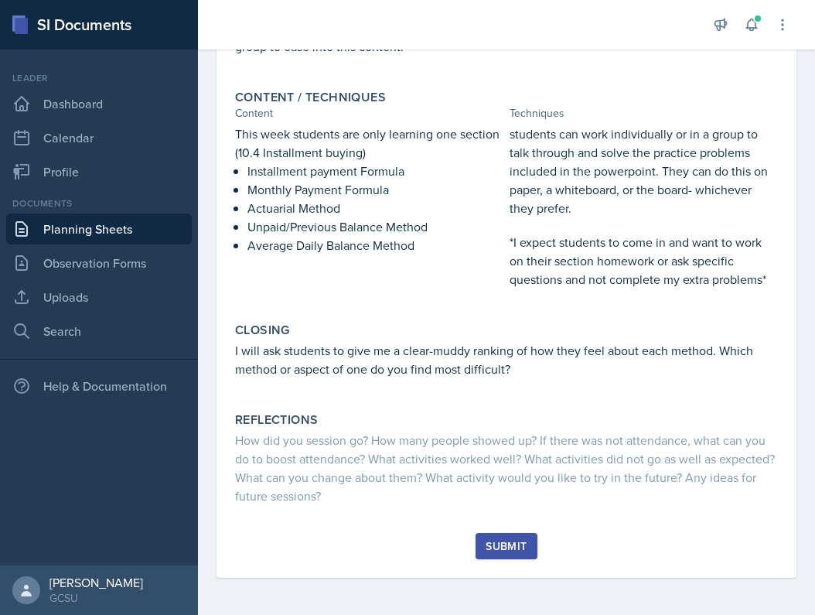
click at [504, 544] on div "Submit" at bounding box center [506, 546] width 41 height 12
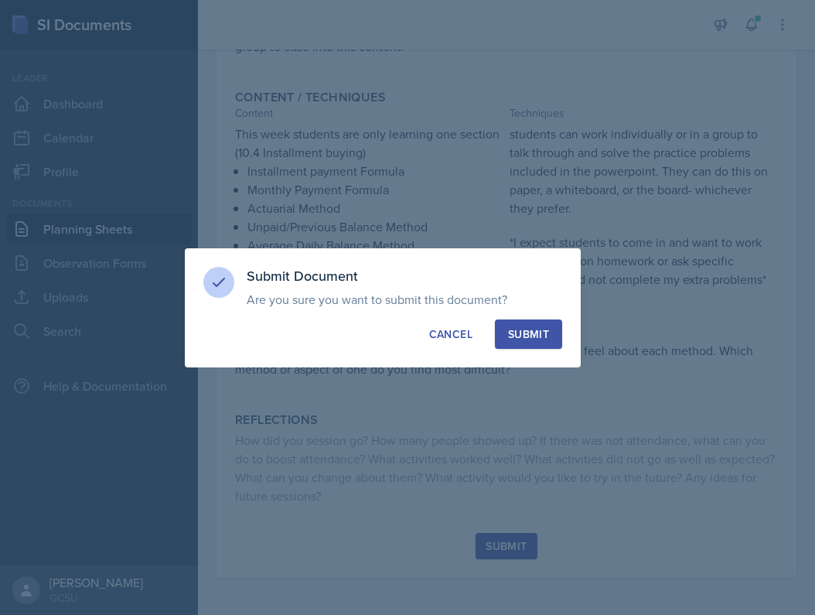
click at [534, 345] on button "Submit" at bounding box center [528, 333] width 67 height 29
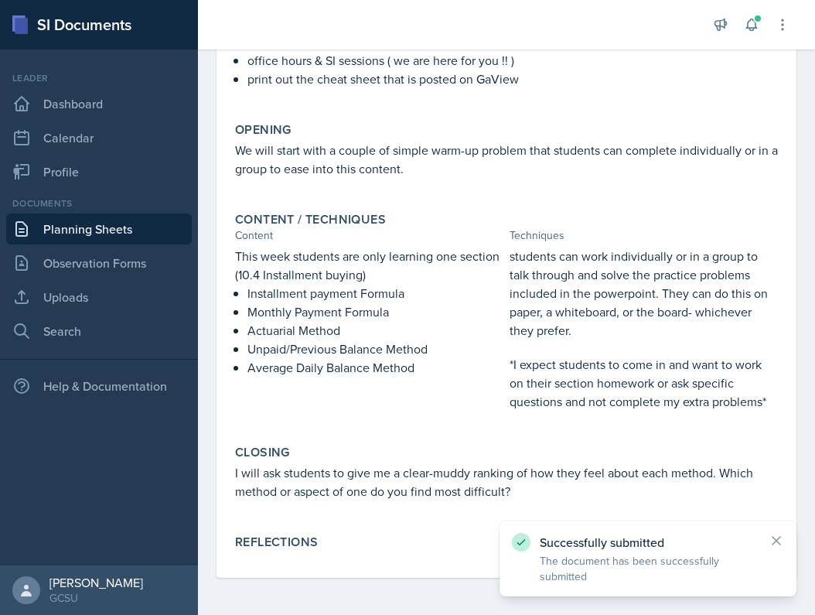
scroll to position [337, 0]
